Goal: Task Accomplishment & Management: Manage account settings

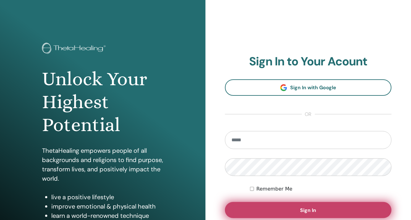
type input "**********"
click at [307, 209] on span "Sign In" at bounding box center [309, 210] width 16 height 6
